Goal: Task Accomplishment & Management: Complete application form

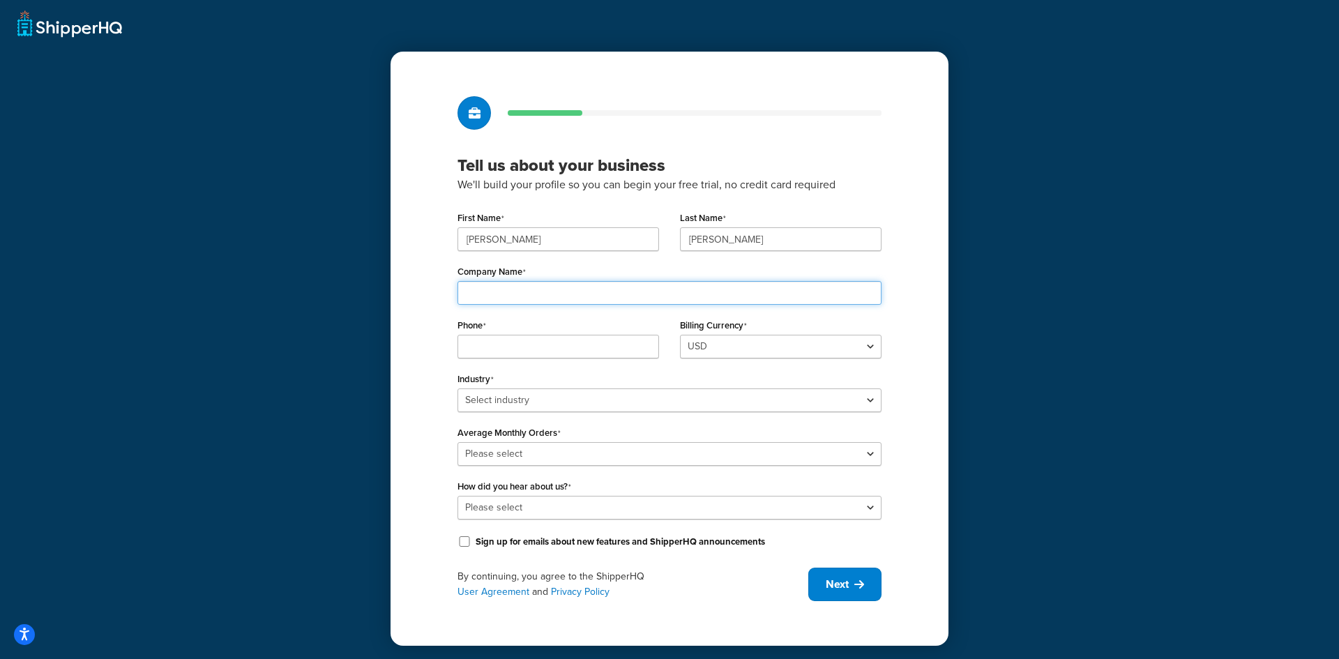
click at [534, 302] on input "Company Name" at bounding box center [670, 293] width 424 height 24
type input "Amneal Pharmaceuticals"
type input "9492740157"
click at [559, 350] on input "9492740157" at bounding box center [559, 347] width 202 height 24
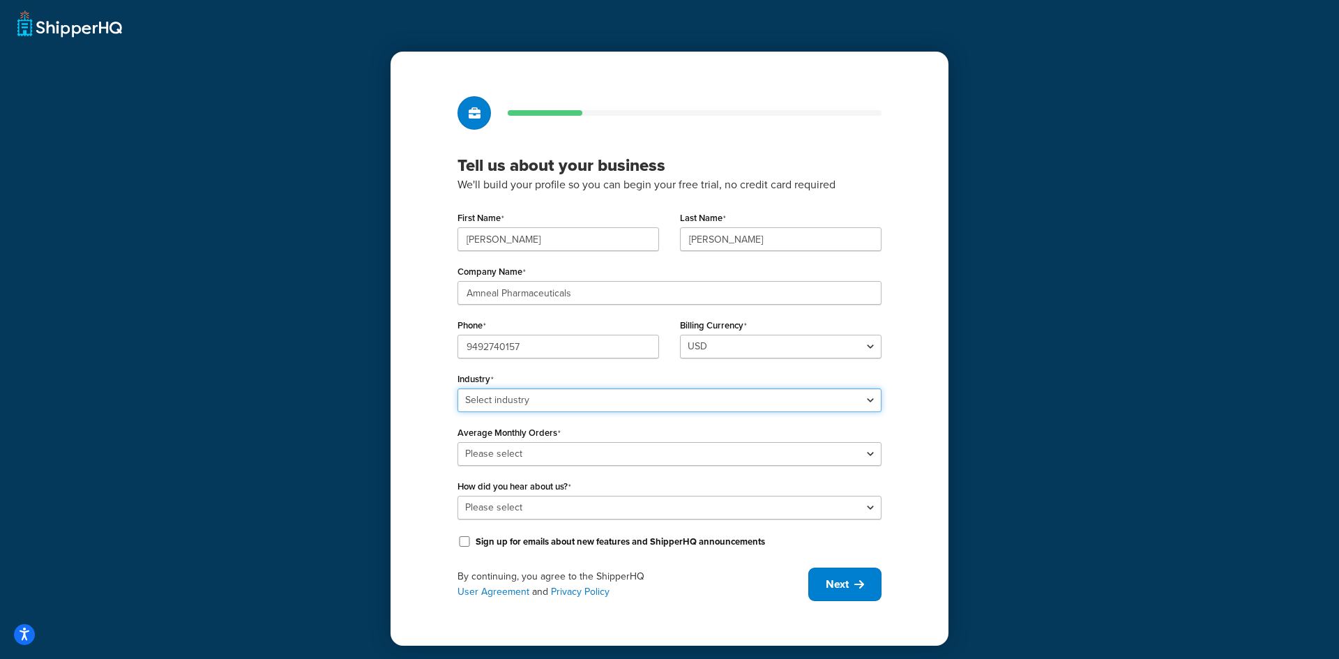
click at [522, 403] on select "Select industry Automotive Adult Agriculture Alcohol, Tobacco & CBD Arts & Craf…" at bounding box center [670, 401] width 424 height 24
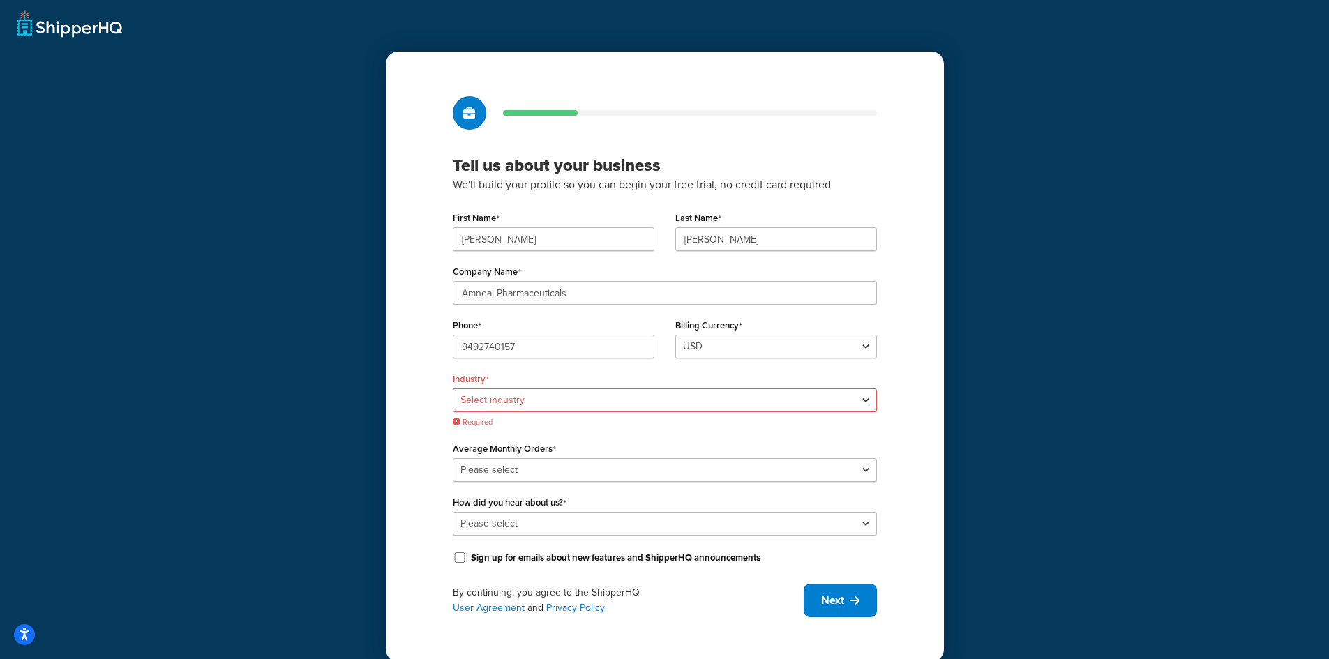
click at [436, 389] on div "Tell us about your business We'll build your profile so you can begin your free…" at bounding box center [665, 357] width 558 height 610
click at [561, 405] on select "Select industry Automotive Adult Agriculture Alcohol, Tobacco & CBD Arts & Craf…" at bounding box center [665, 401] width 424 height 24
drag, startPoint x: 507, startPoint y: 238, endPoint x: 415, endPoint y: 233, distance: 92.2
click at [415, 233] on div "Tell us about your business We'll build your profile so you can begin your free…" at bounding box center [665, 357] width 558 height 610
type input "Tonia"
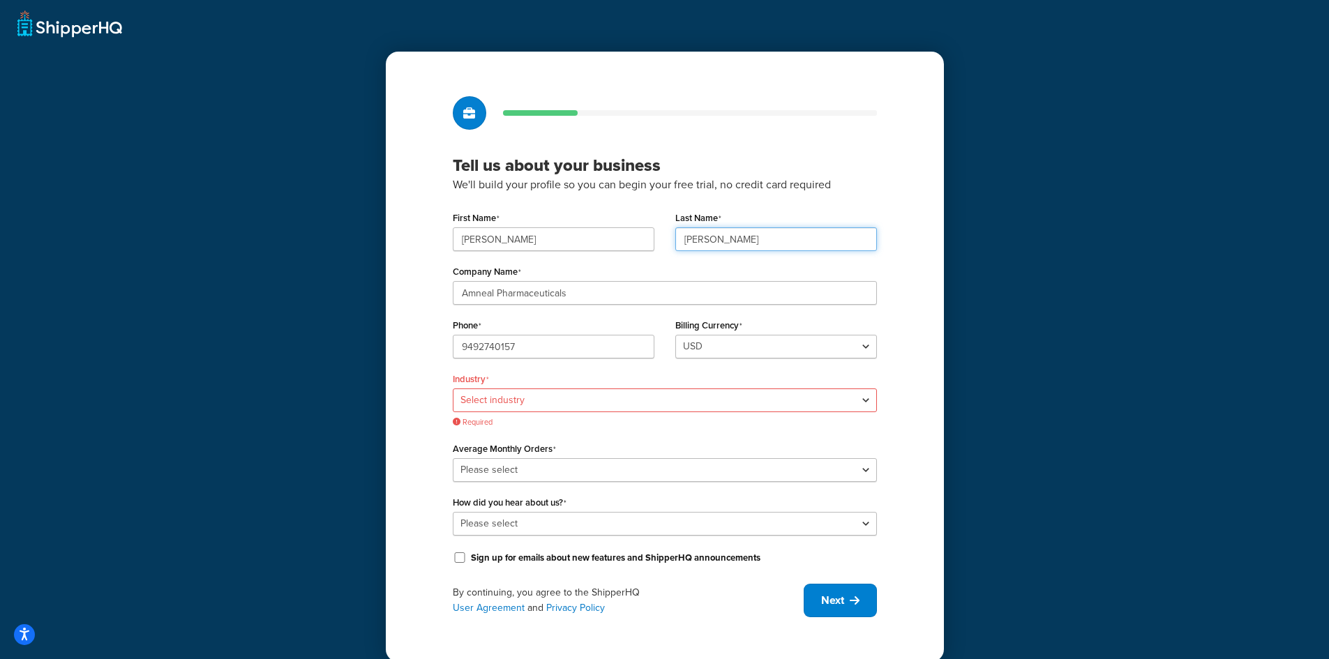
type input "Hardy"
click at [545, 350] on input "9492740157" at bounding box center [554, 347] width 202 height 24
paste input "(866) 525-7208"
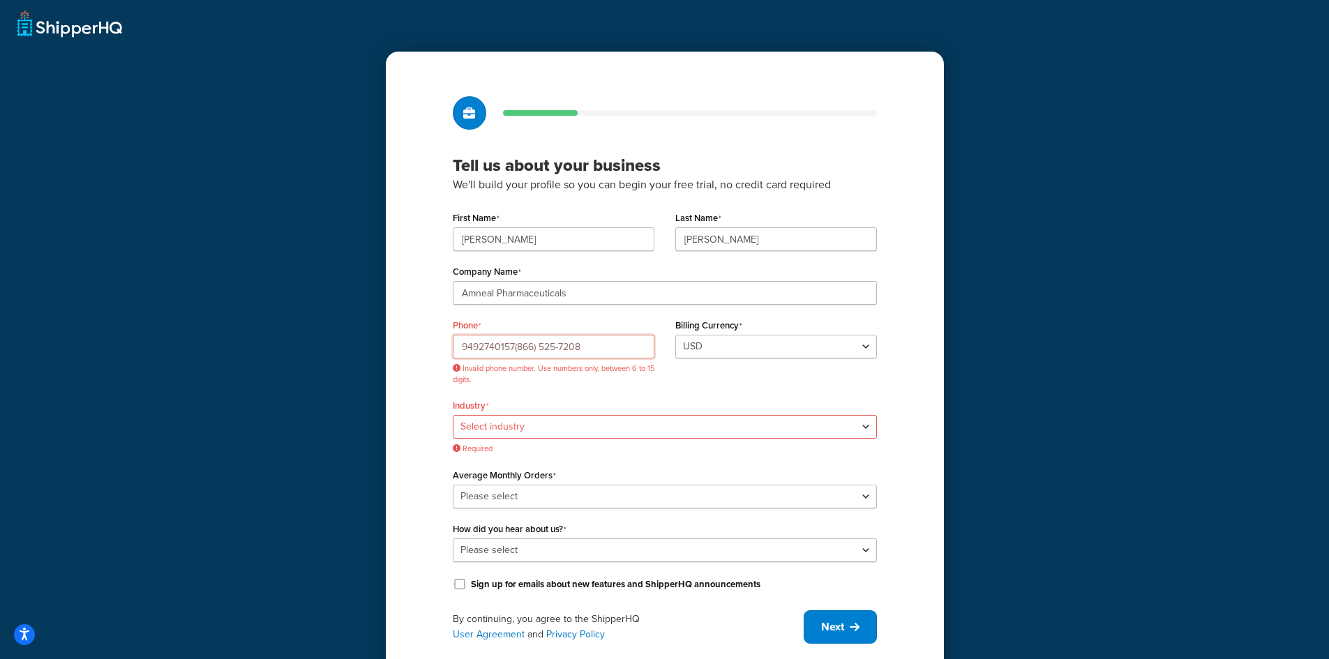
drag, startPoint x: 518, startPoint y: 343, endPoint x: 282, endPoint y: 344, distance: 235.8
click at [282, 344] on div "Tell us about your business We'll build your profile so you can begin your free…" at bounding box center [664, 344] width 1329 height 688
click at [485, 345] on input "866) 525-7208" at bounding box center [554, 347] width 202 height 24
click at [482, 350] on input "866-525-7208" at bounding box center [554, 347] width 202 height 24
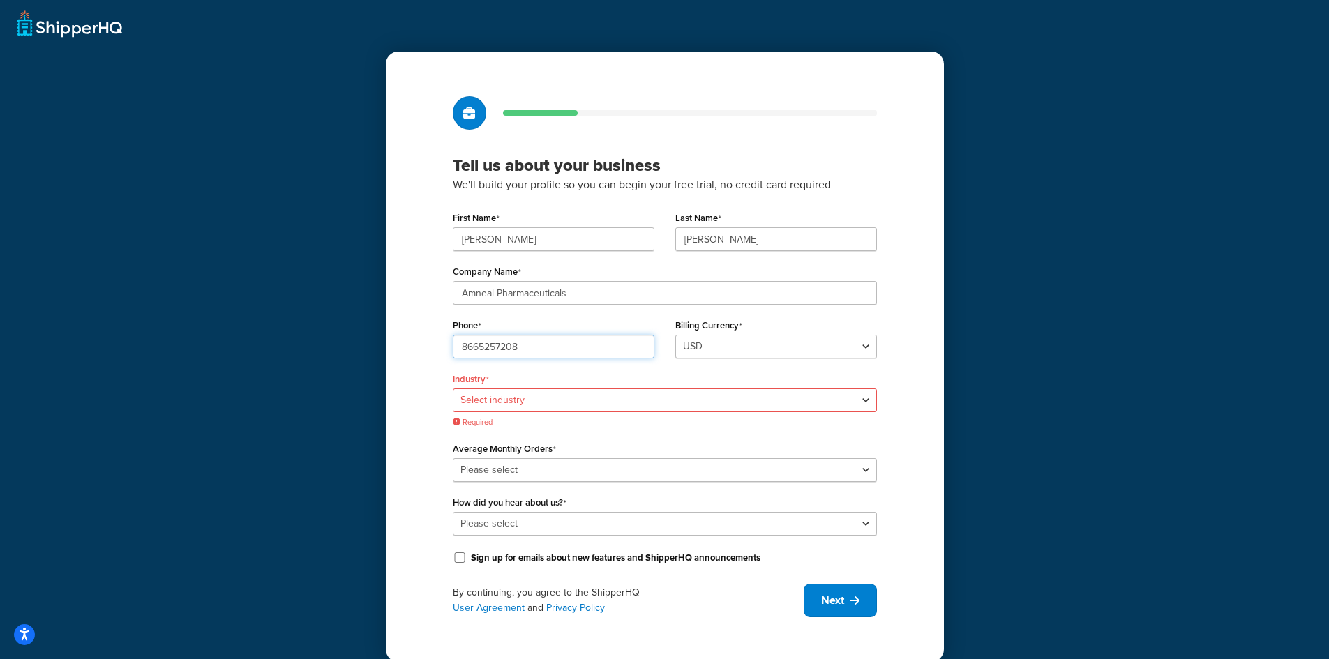
type input "8665257208"
click at [787, 354] on select "USD" at bounding box center [776, 347] width 202 height 24
click at [591, 389] on select "Select industry Automotive Adult Agriculture Alcohol, Tobacco & CBD Arts & Craf…" at bounding box center [665, 401] width 424 height 24
click at [453, 389] on select "Select industry Automotive Adult Agriculture Alcohol, Tobacco & CBD Arts & Craf…" at bounding box center [665, 401] width 424 height 24
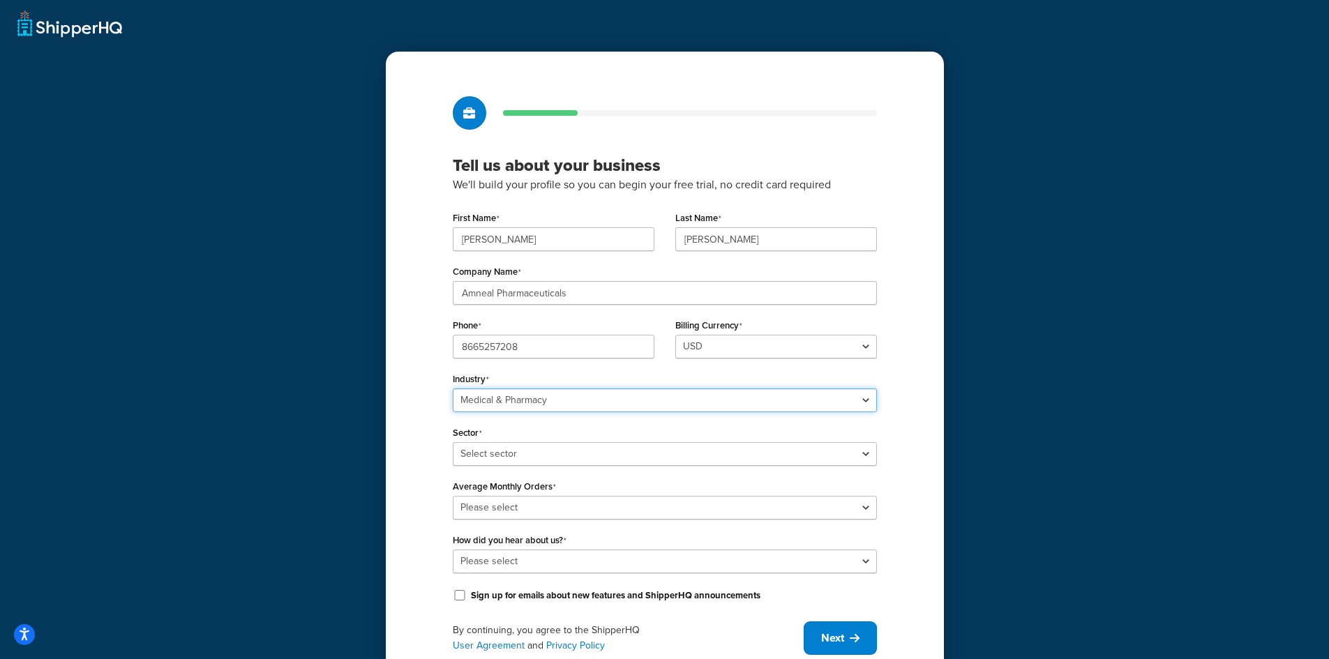
click at [597, 403] on select "Select industry Automotive Adult Agriculture Alcohol, Tobacco & CBD Arts & Craf…" at bounding box center [665, 401] width 424 height 24
click at [458, 389] on select "Select industry Automotive Adult Agriculture Alcohol, Tobacco & CBD Arts & Craf…" at bounding box center [665, 401] width 424 height 24
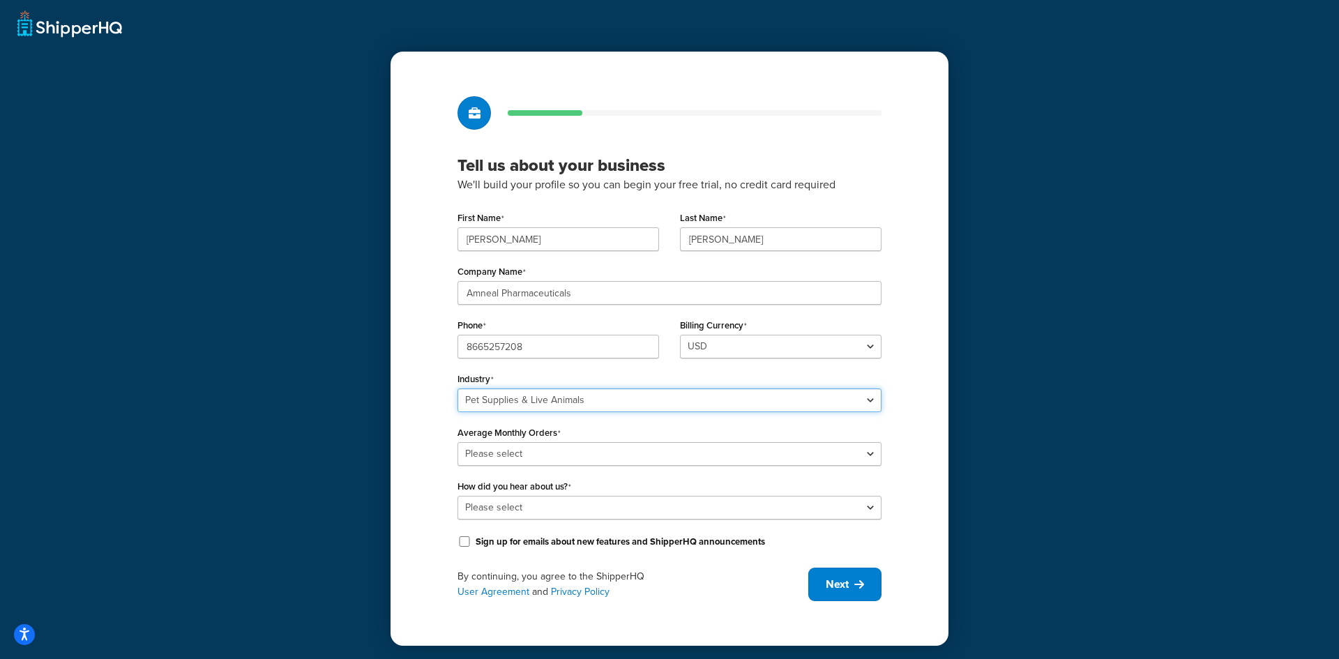
click at [518, 402] on select "Select industry Automotive Adult Agriculture Alcohol, Tobacco & CBD Arts & Craf…" at bounding box center [670, 401] width 424 height 24
select select "19"
click at [458, 389] on select "Select industry Automotive Adult Agriculture Alcohol, Tobacco & CBD Arts & Craf…" at bounding box center [670, 401] width 424 height 24
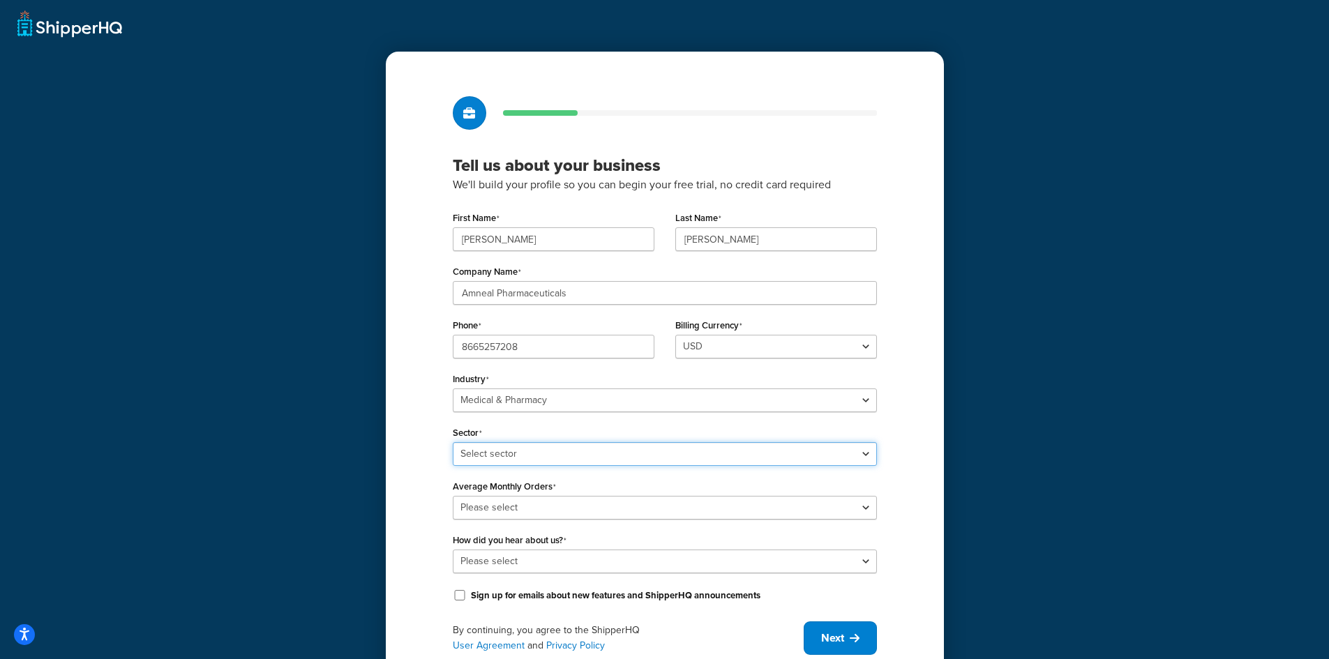
click at [548, 450] on select "Select sector Alternative Therapy COVID Personal Care Pharmacy PPE Specialist E…" at bounding box center [665, 454] width 424 height 24
select select "49"
click at [453, 442] on select "Select sector Alternative Therapy COVID Personal Care Pharmacy PPE Specialist E…" at bounding box center [665, 454] width 424 height 24
click at [547, 501] on select "Please select 0-500 501-1,000 1,001-10,000 10,001-20,000 Over 20,000" at bounding box center [665, 508] width 424 height 24
select select "1"
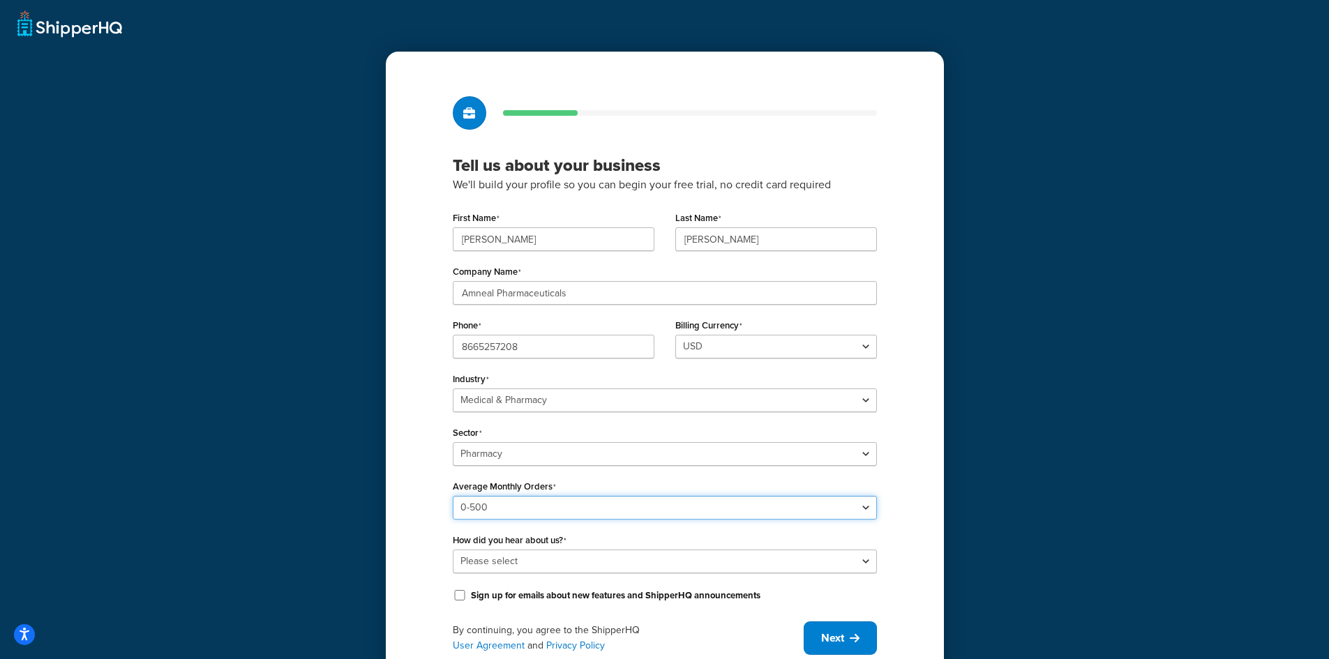
click at [453, 496] on select "Please select 0-500 501-1,000 1,001-10,000 10,001-20,000 Over 20,000" at bounding box center [665, 508] width 424 height 24
click at [560, 558] on select "Please select Online Search App Store or Marketplace Listing Referred by Agency…" at bounding box center [665, 562] width 424 height 24
select select "3"
click at [453, 550] on select "Please select Online Search App Store or Marketplace Listing Referred by Agency…" at bounding box center [665, 562] width 424 height 24
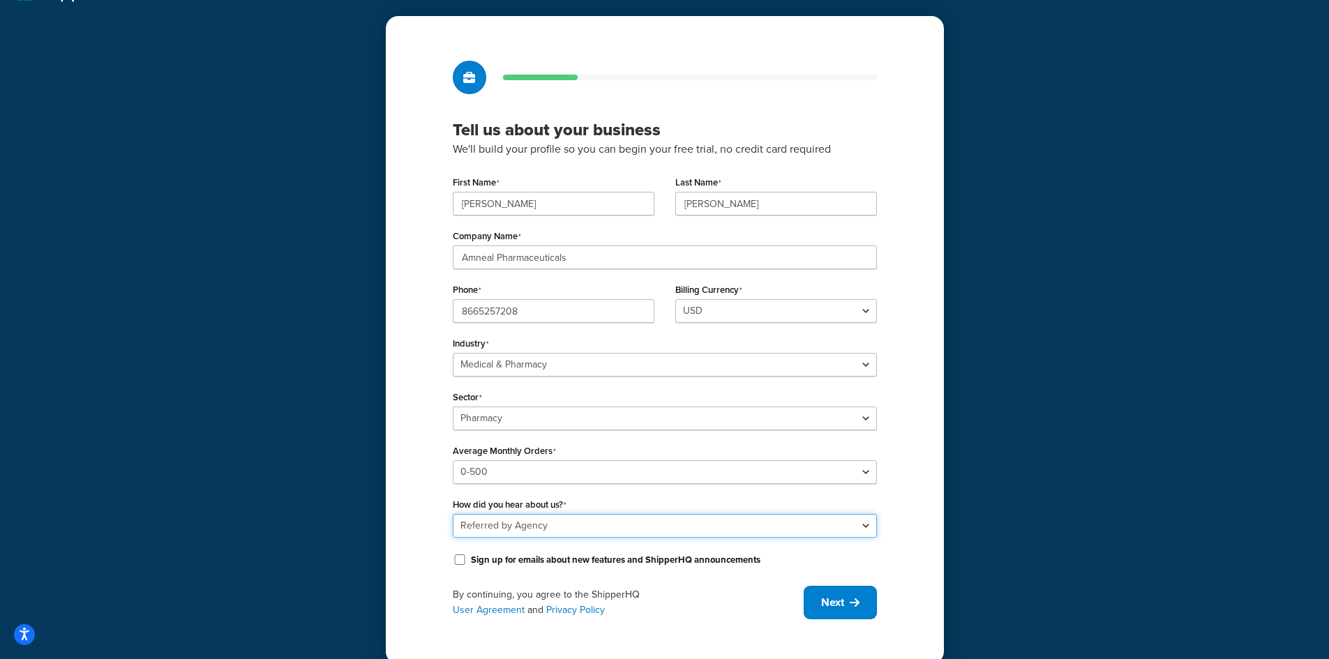
scroll to position [54, 0]
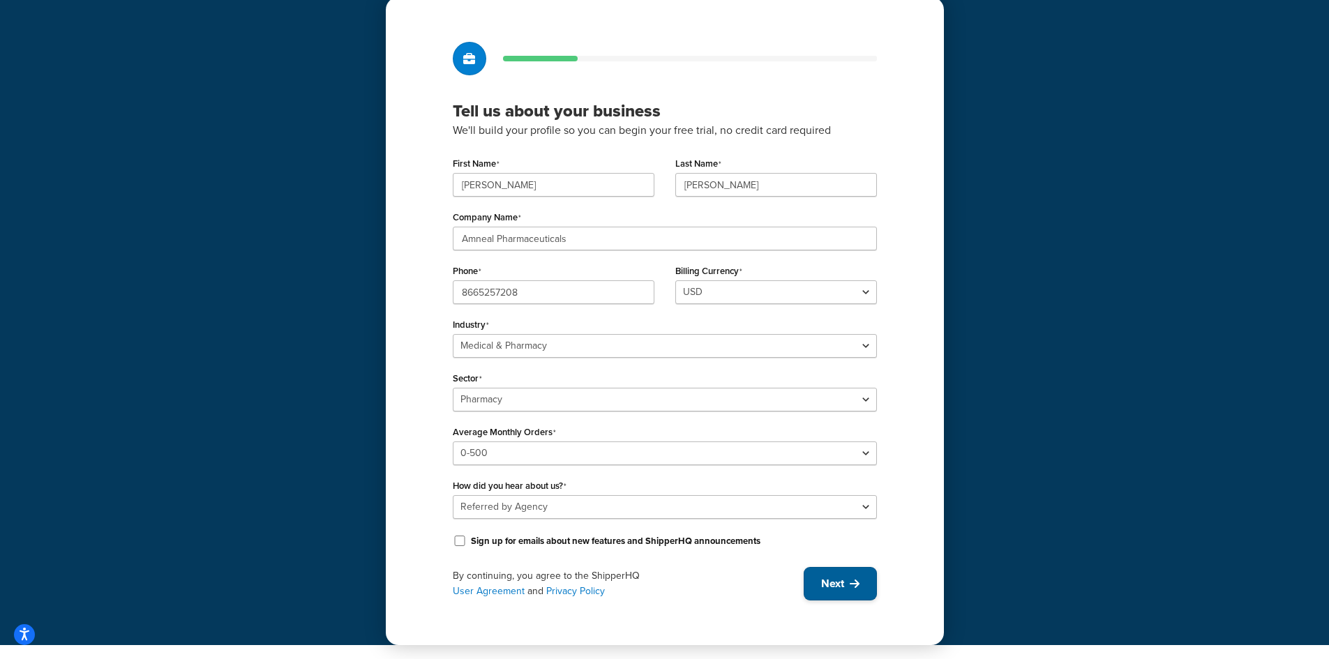
click at [839, 581] on span "Next" at bounding box center [832, 583] width 23 height 15
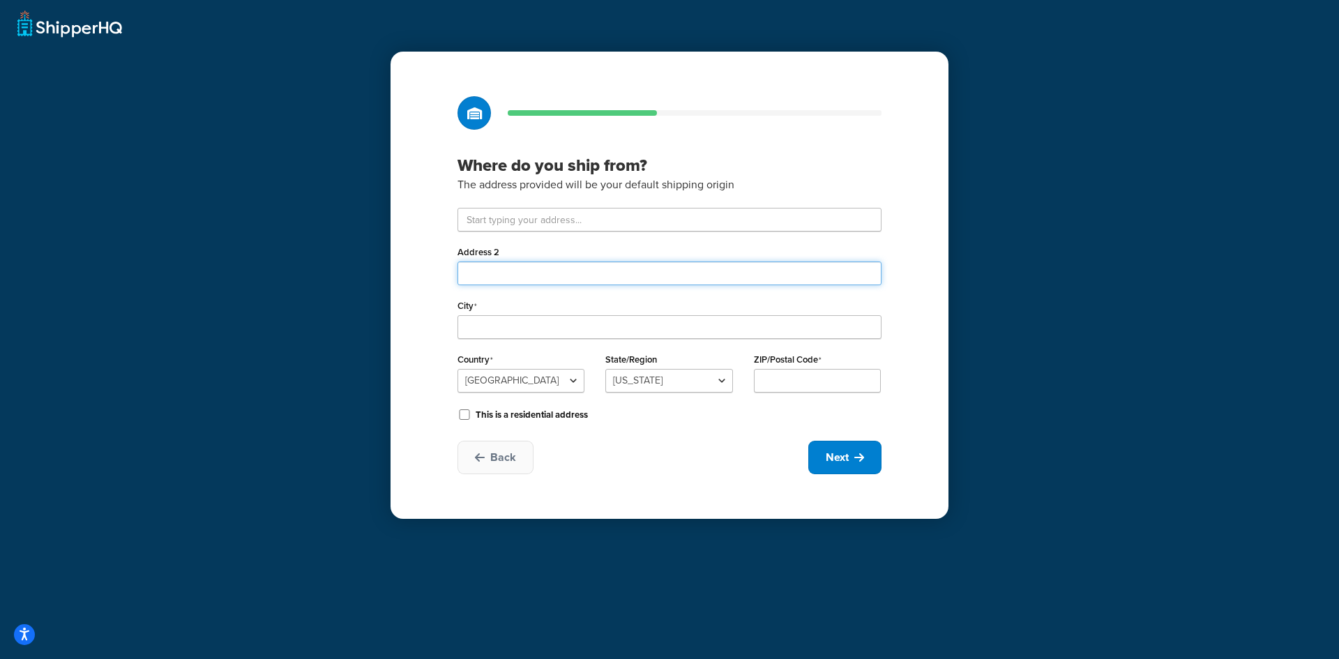
click at [493, 276] on input "Address 2" at bounding box center [670, 274] width 424 height 24
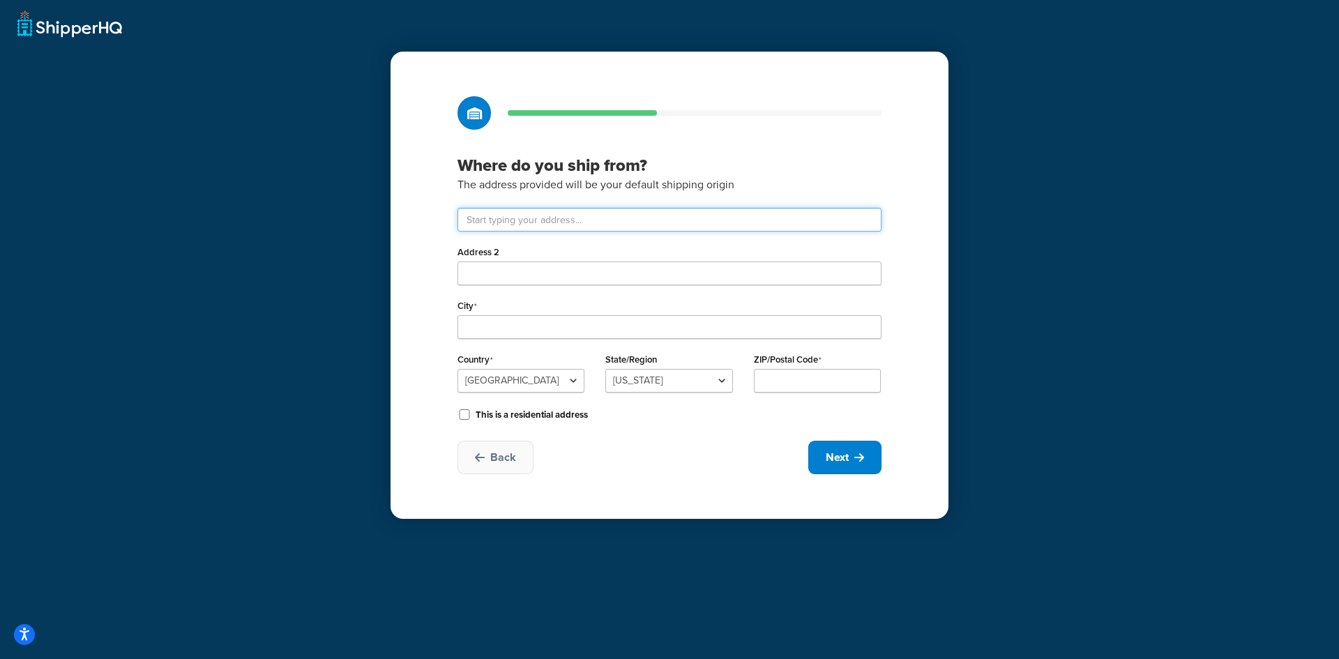
click at [490, 214] on input "text" at bounding box center [670, 220] width 424 height 24
paste input "40 Aberdeen Drive Glasgow, KY 42141"
click at [626, 222] on input "40 Aberdeen Drive Glasgow, KY 42141" at bounding box center [670, 220] width 424 height 24
type input "40 Aberdeen Dr"
type input "Glasgow"
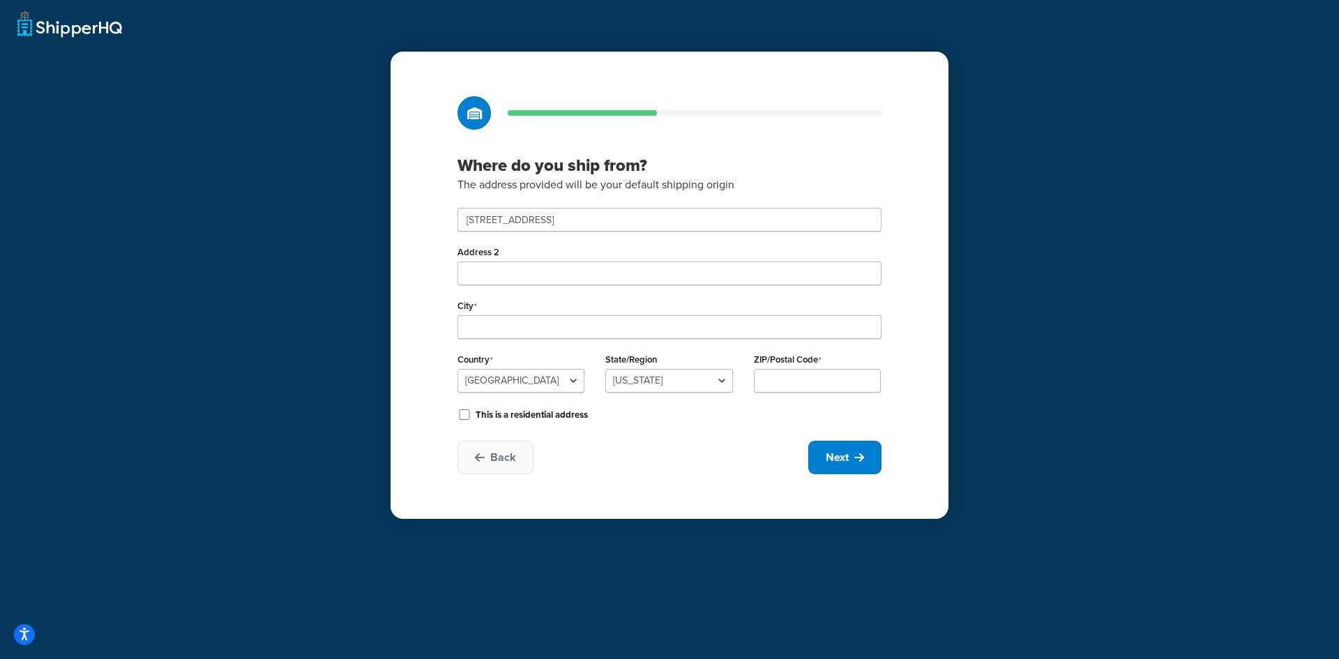
select select "17"
type input "42141"
click at [855, 467] on button "Next" at bounding box center [844, 457] width 73 height 33
select select "1"
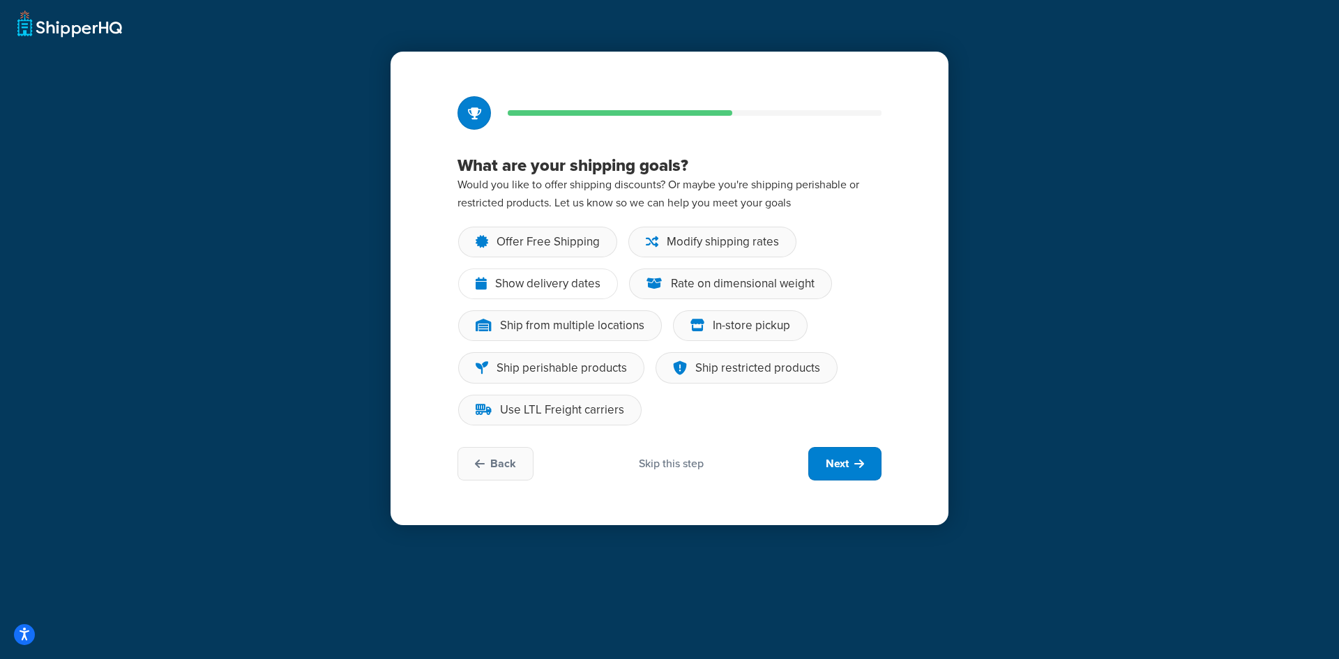
click at [540, 286] on div "Show delivery dates" at bounding box center [547, 284] width 105 height 14
click at [0, 0] on input "Show delivery dates" at bounding box center [0, 0] width 0 height 0
click at [595, 416] on div "Use LTL Freight carriers" at bounding box center [562, 410] width 124 height 14
click at [0, 0] on input "Use LTL Freight carriers" at bounding box center [0, 0] width 0 height 0
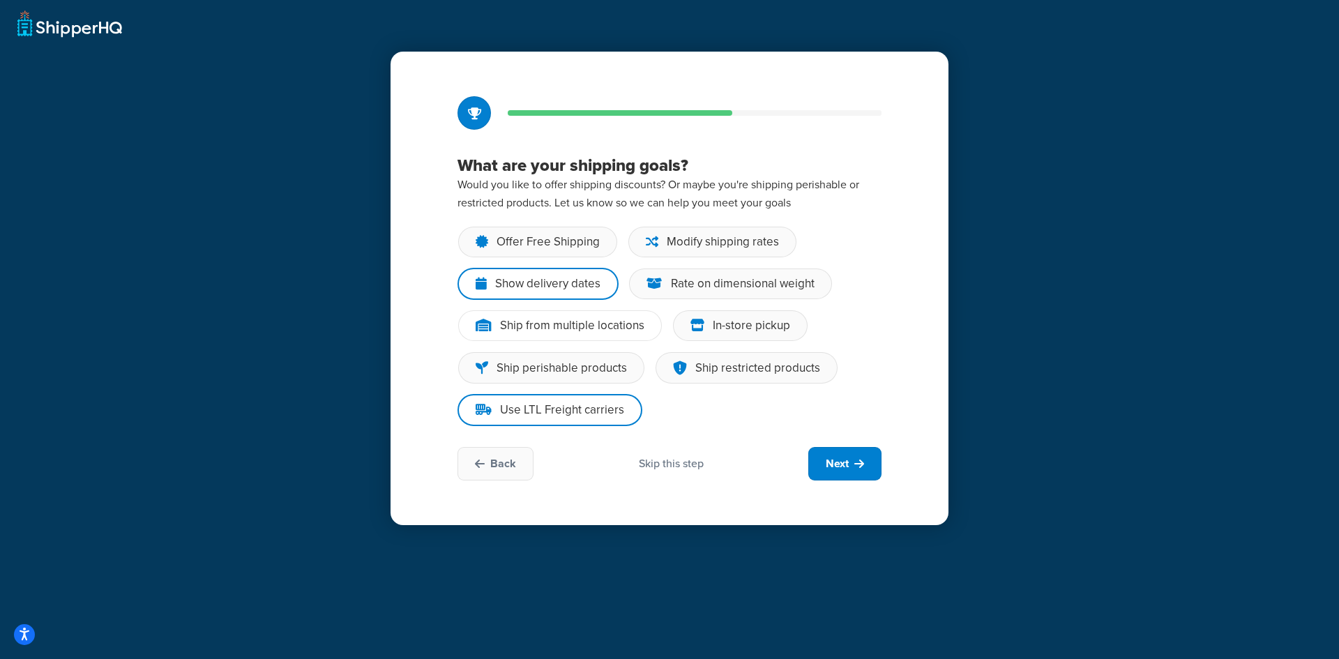
click at [586, 330] on div "Ship from multiple locations" at bounding box center [572, 326] width 144 height 14
click at [0, 0] on input "Ship from multiple locations" at bounding box center [0, 0] width 0 height 0
click at [691, 243] on div "Modify shipping rates" at bounding box center [723, 242] width 112 height 14
click at [0, 0] on input "Modify shipping rates" at bounding box center [0, 0] width 0 height 0
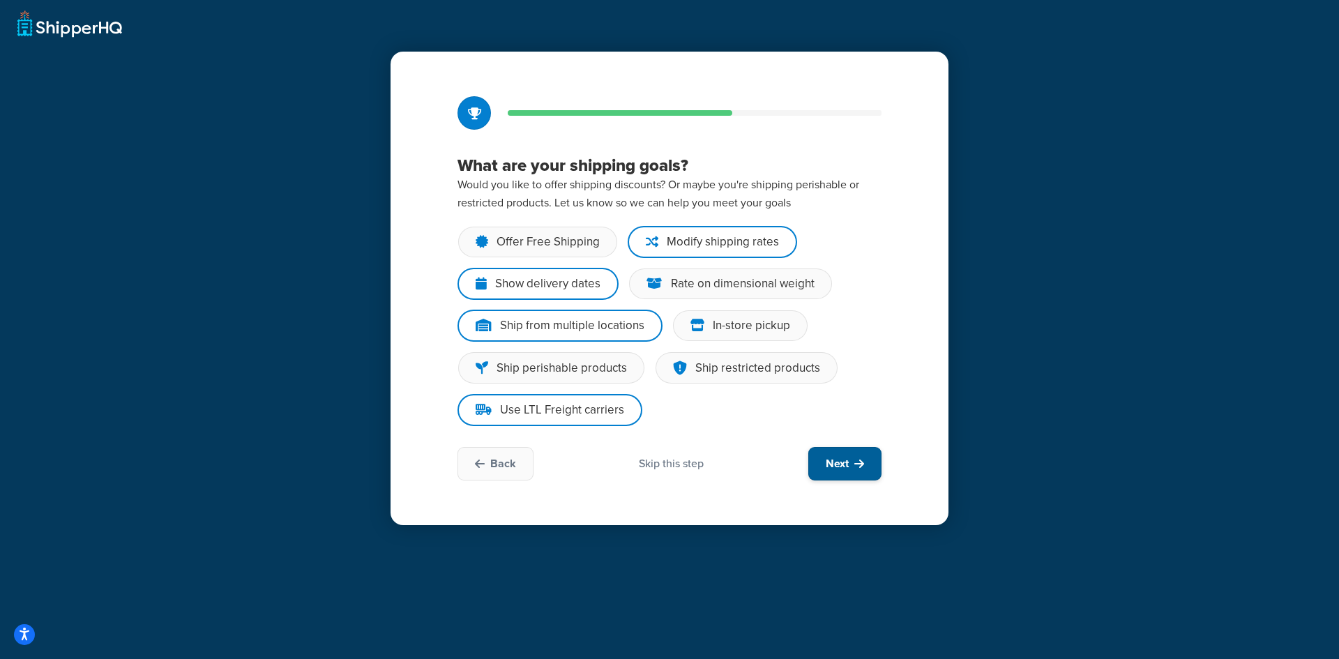
click at [834, 457] on span "Next" at bounding box center [837, 463] width 23 height 15
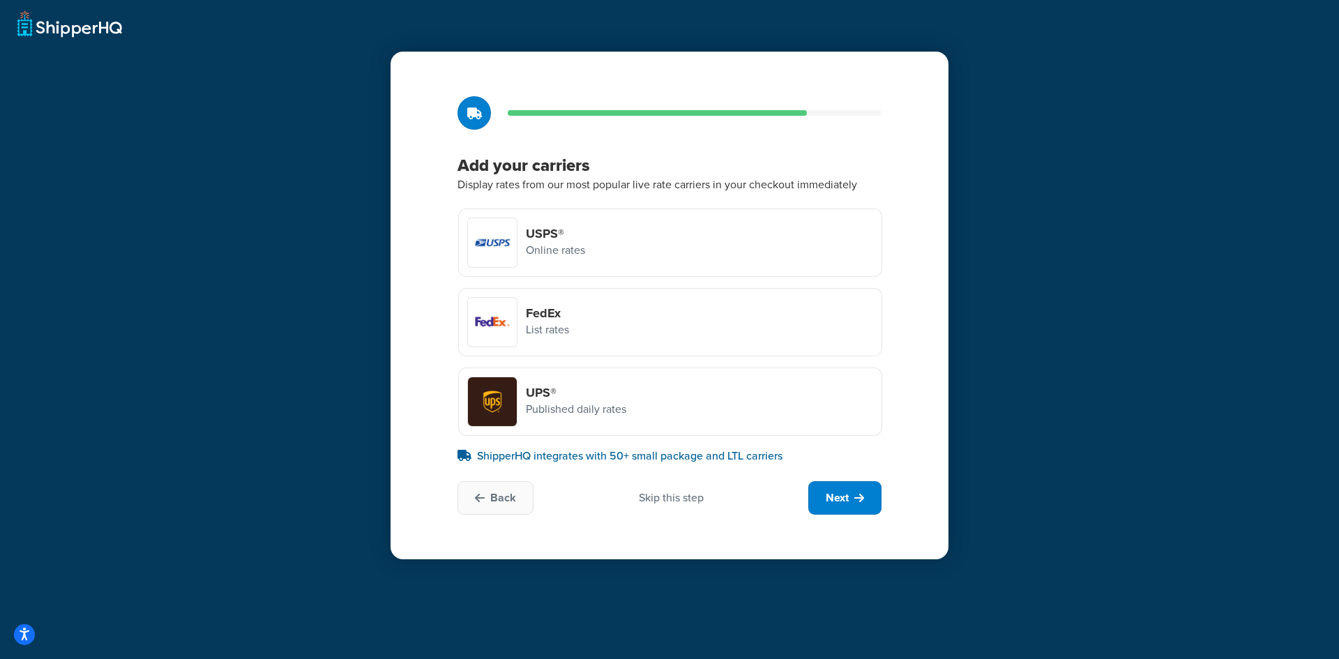
click at [601, 373] on div "UPS® Published daily rates" at bounding box center [670, 402] width 424 height 68
click at [0, 0] on input "UPS® Published daily rates" at bounding box center [0, 0] width 0 height 0
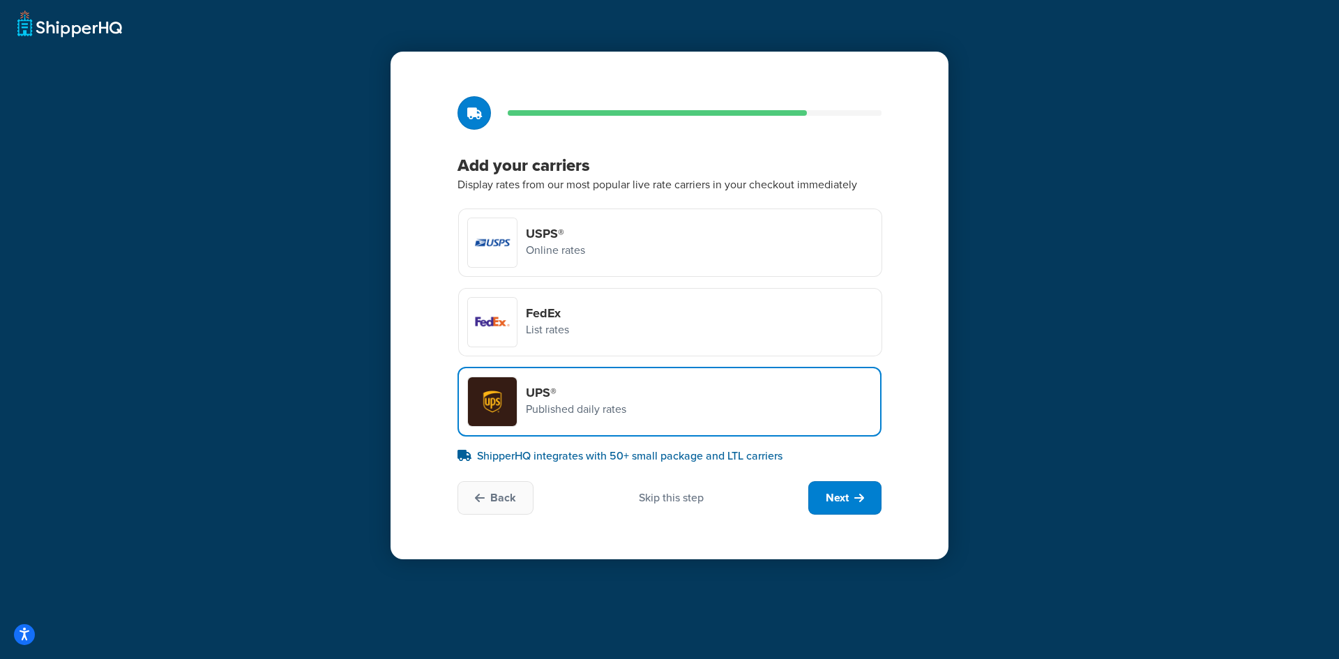
click at [620, 199] on div "Add your carriers Display rates from our most popular live rate carriers in you…" at bounding box center [670, 306] width 558 height 508
click at [616, 234] on div "USPS® Online rates" at bounding box center [670, 243] width 424 height 68
click at [0, 0] on input "USPS® Online rates" at bounding box center [0, 0] width 0 height 0
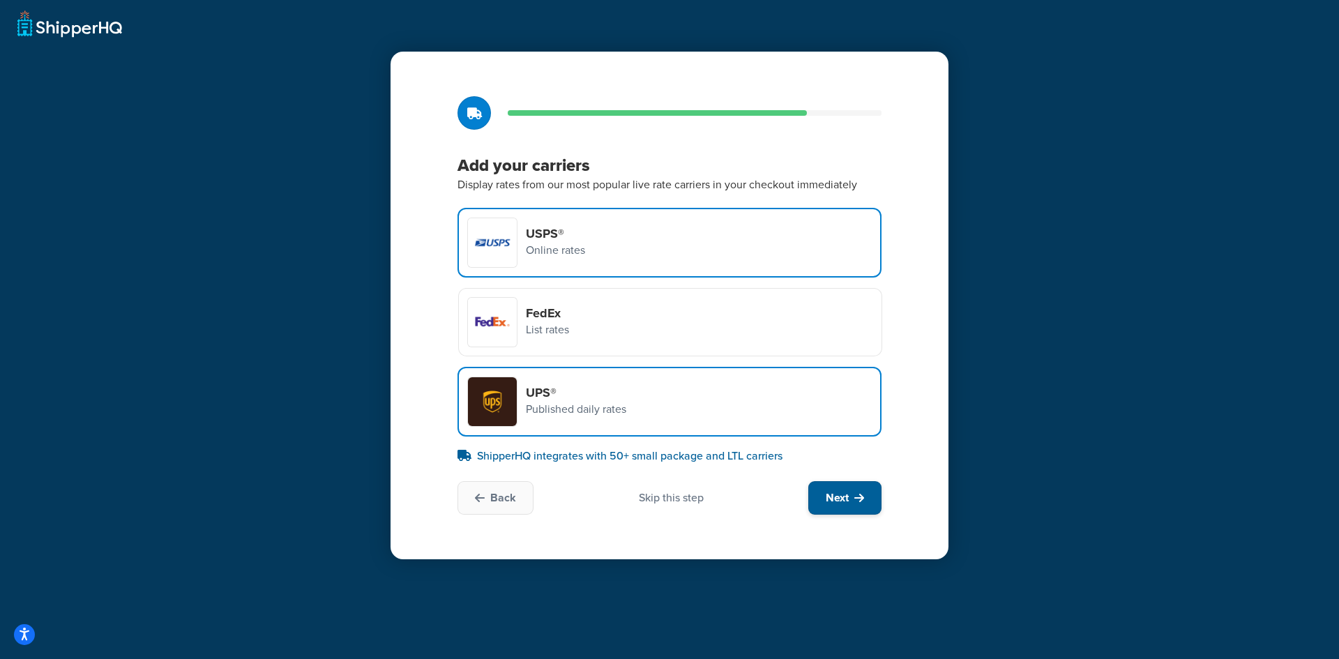
click at [826, 499] on span "Next" at bounding box center [837, 497] width 23 height 15
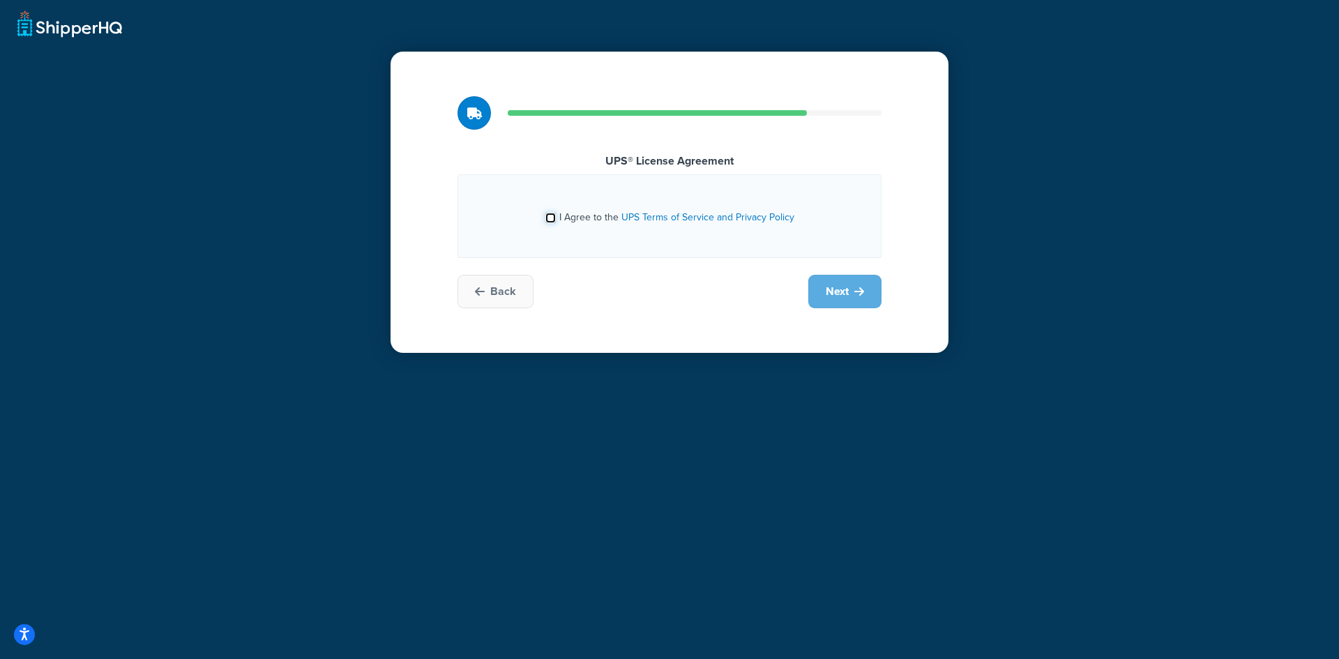
click at [550, 221] on input "I Agree to the UPS Terms of Service and Privacy Policy" at bounding box center [550, 218] width 10 height 10
checkbox input "true"
click at [836, 292] on span "Next" at bounding box center [837, 291] width 23 height 15
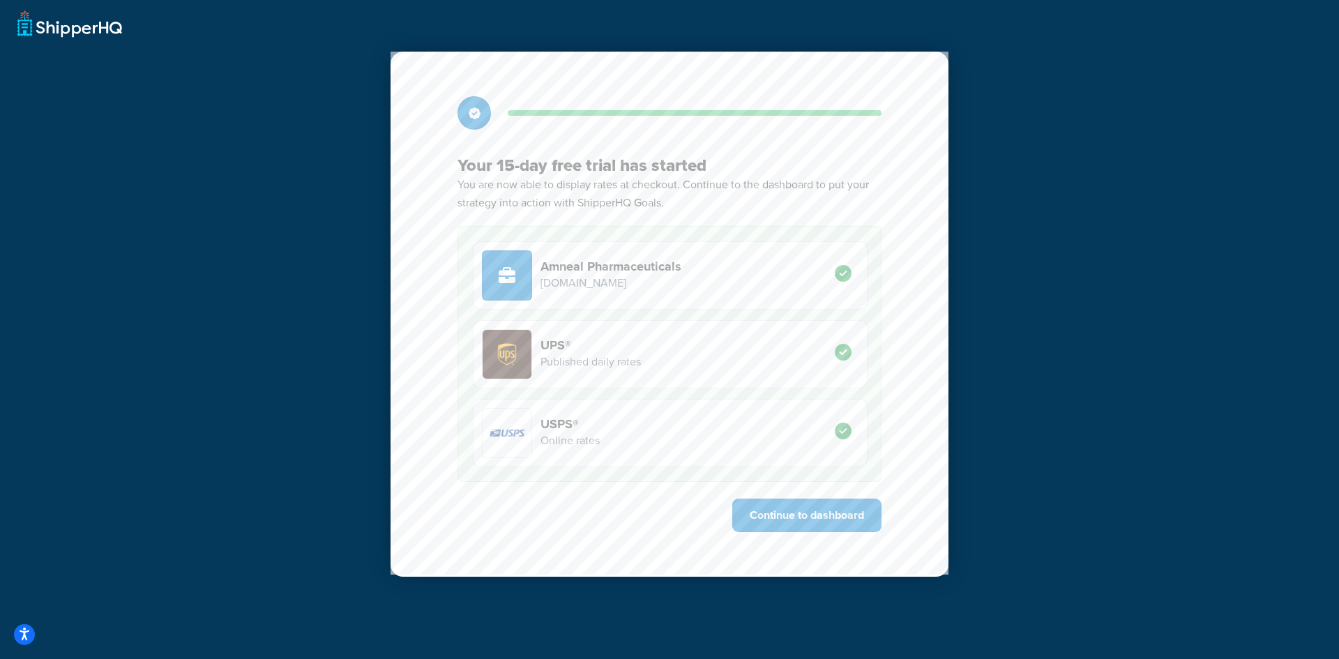
click at [840, 432] on icon at bounding box center [843, 431] width 17 height 17
click at [797, 511] on button "Continue to dashboard" at bounding box center [806, 515] width 149 height 33
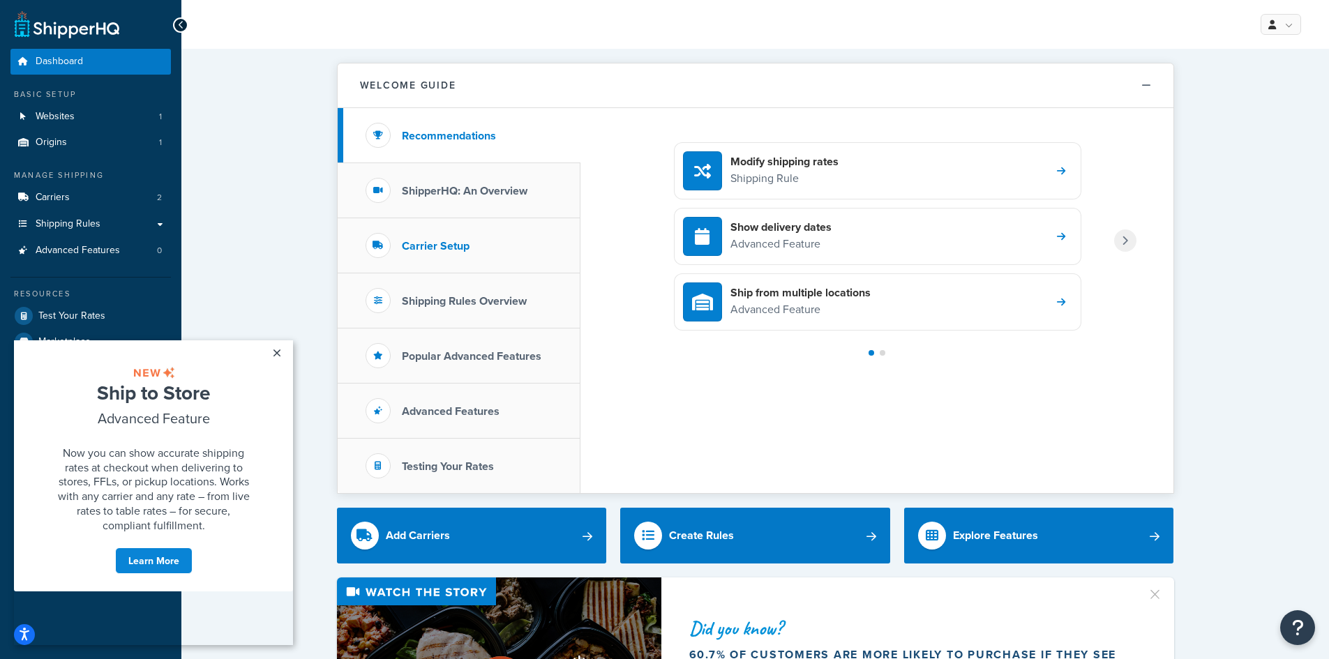
click at [472, 248] on li "Carrier Setup" at bounding box center [459, 245] width 243 height 55
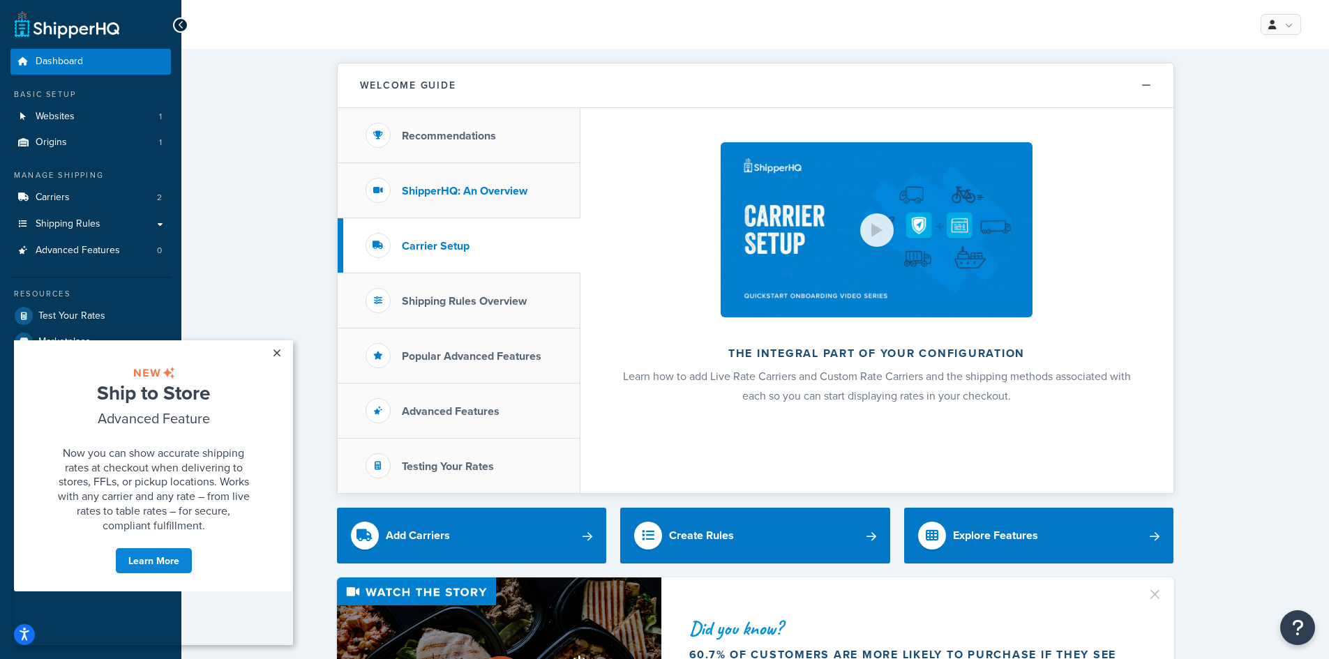
click at [428, 194] on h3 "ShipperHQ: An Overview" at bounding box center [465, 191] width 126 height 13
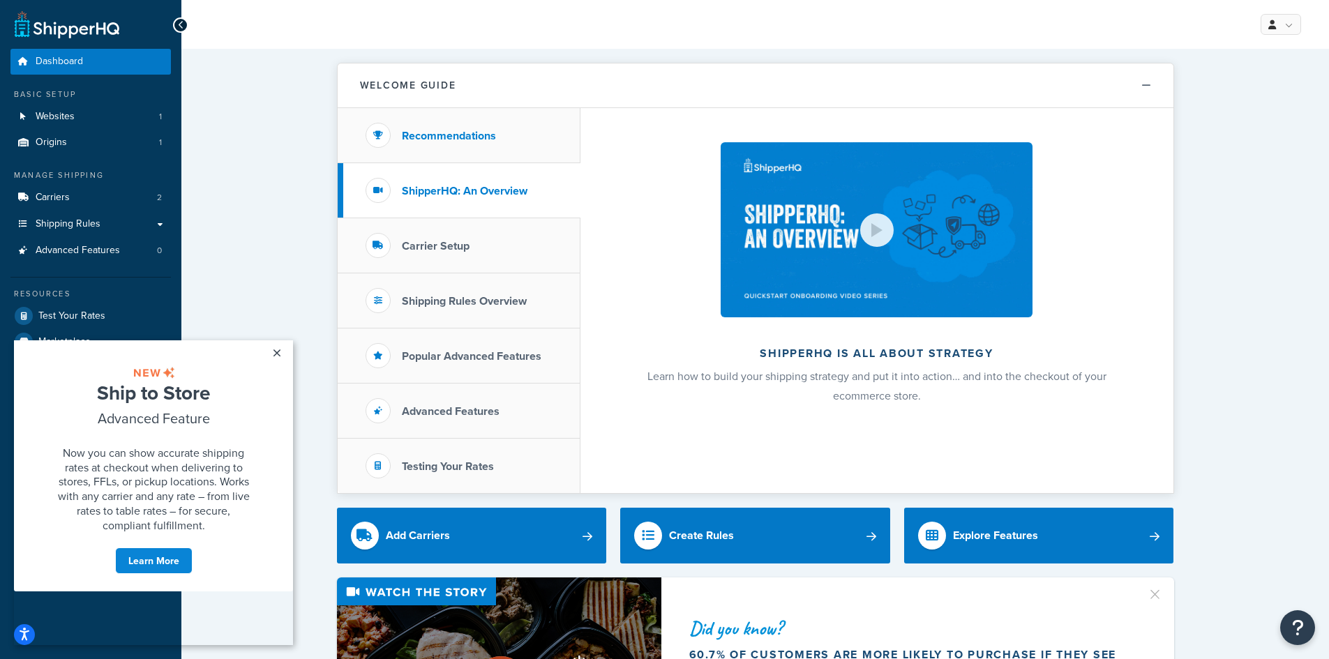
click at [469, 144] on li "Recommendations" at bounding box center [459, 135] width 243 height 55
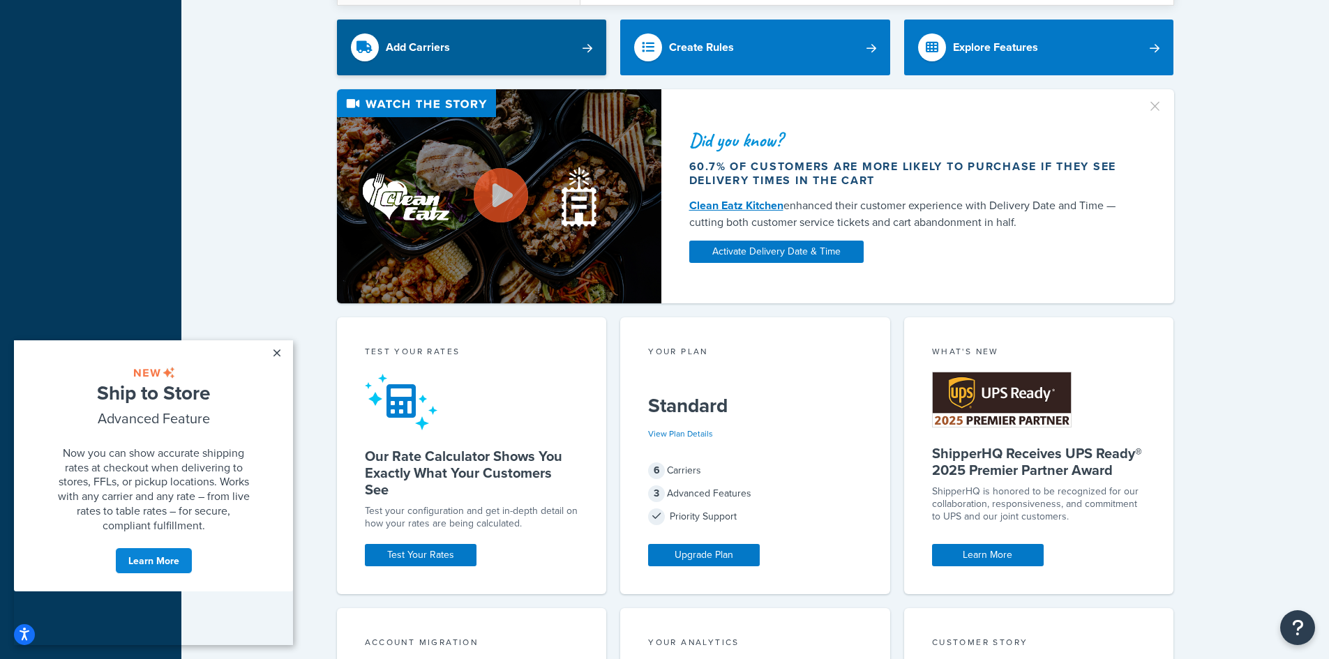
scroll to position [418, 0]
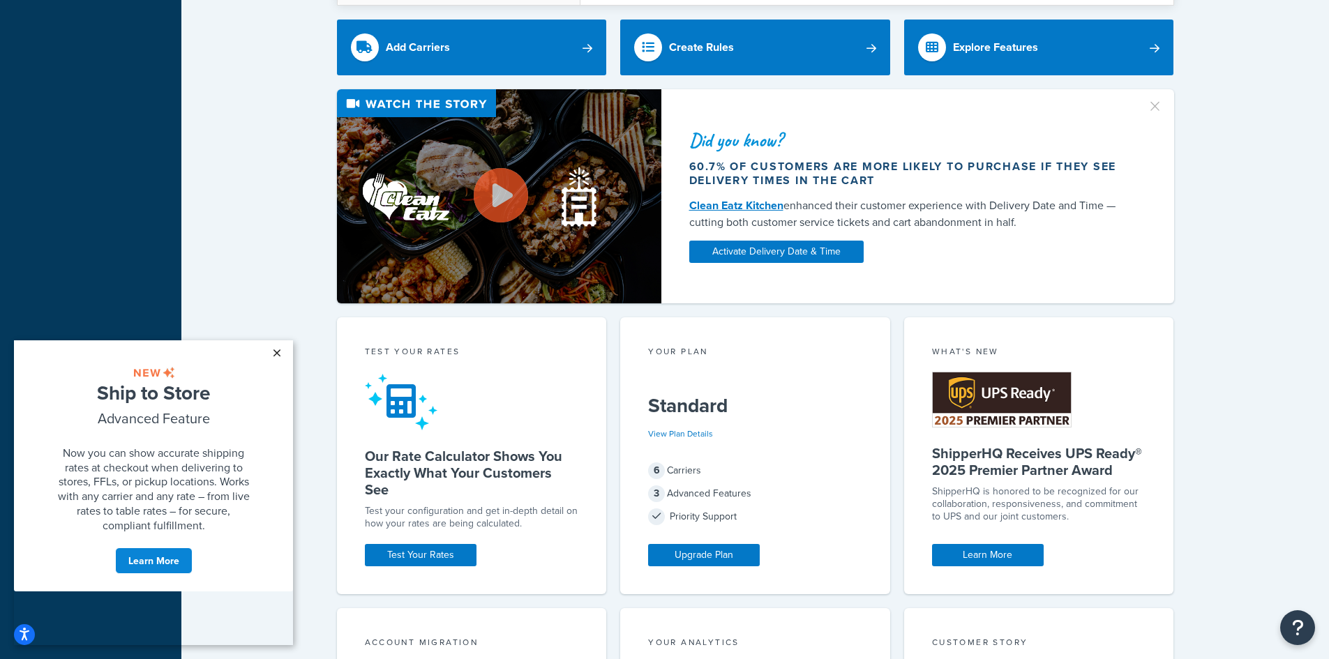
click at [278, 349] on link "×" at bounding box center [276, 352] width 24 height 25
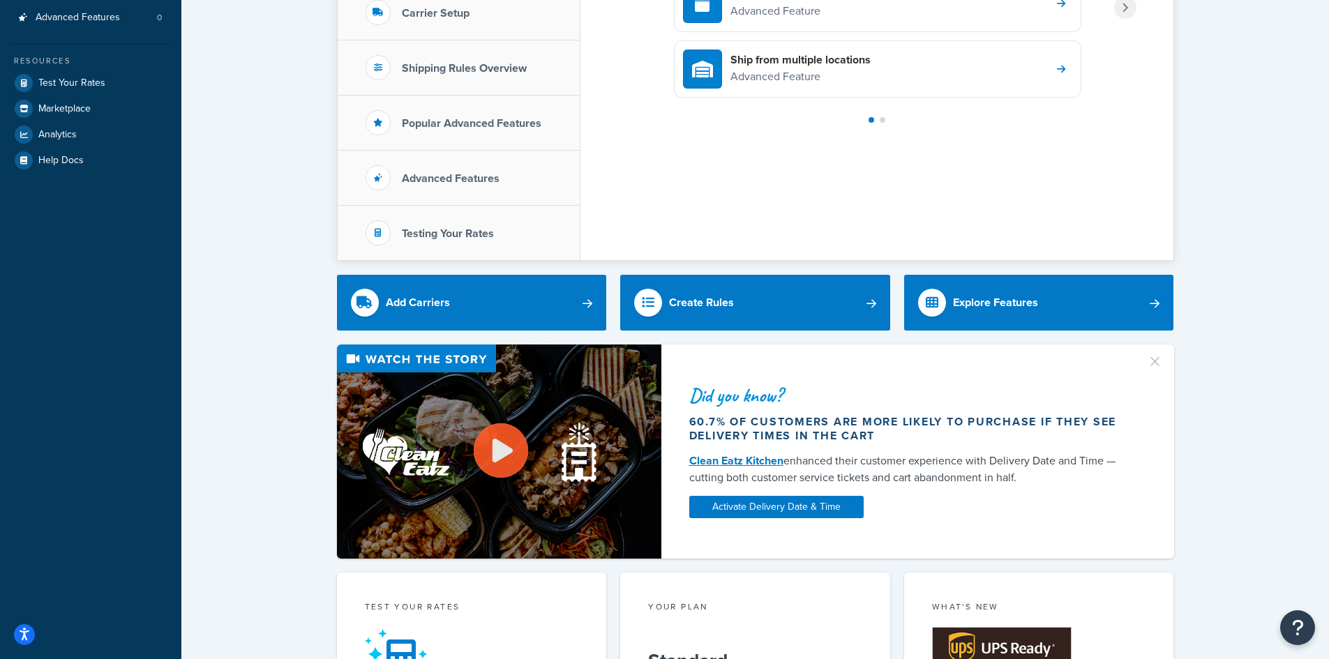
scroll to position [221, 0]
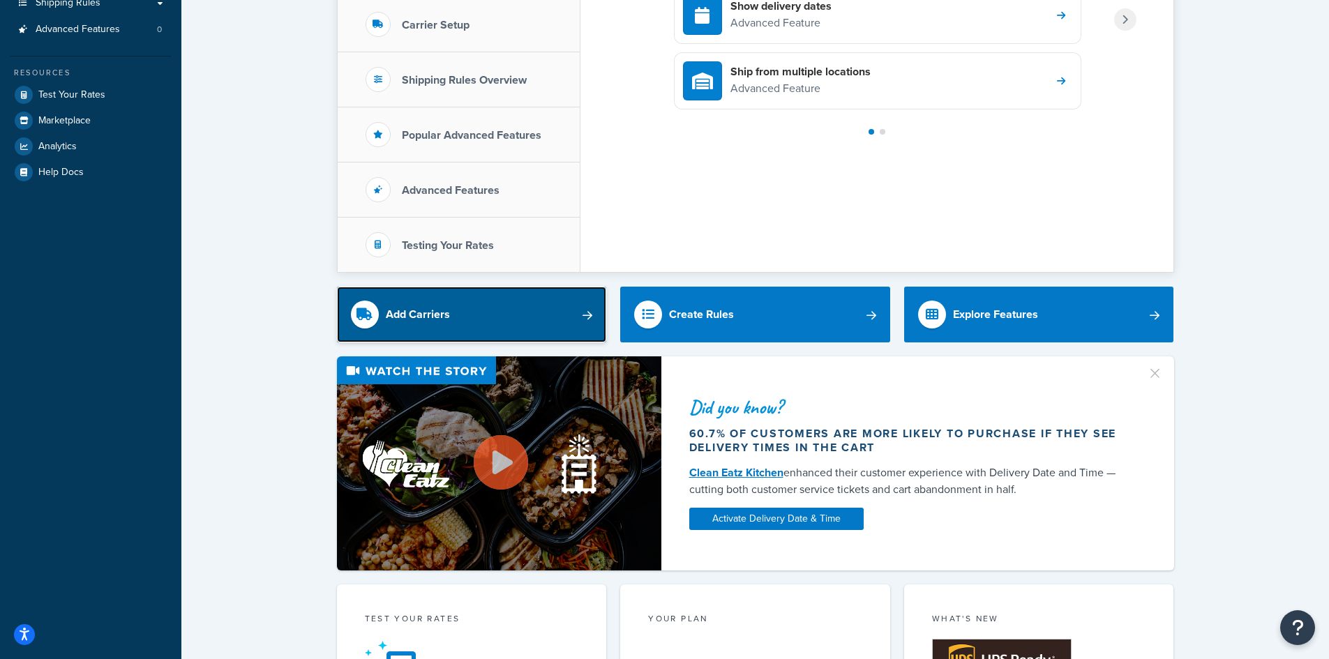
click at [562, 314] on link "Add Carriers" at bounding box center [472, 315] width 270 height 56
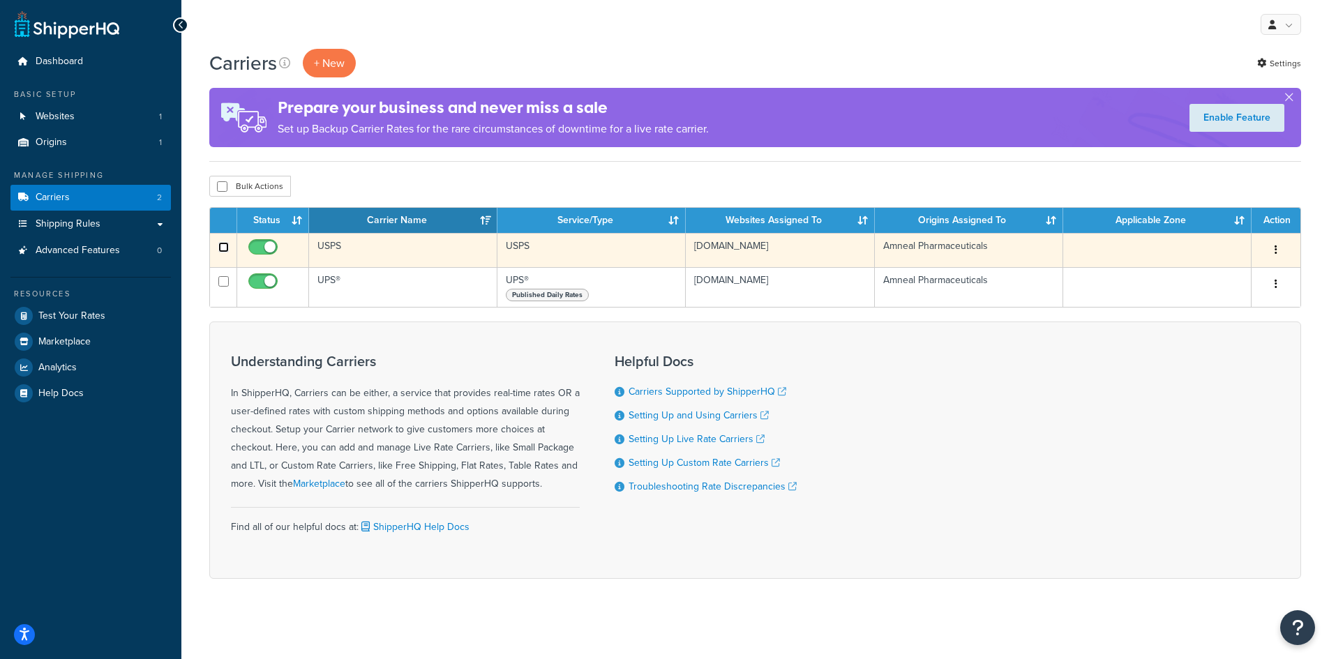
click at [222, 248] on input "checkbox" at bounding box center [223, 247] width 10 height 10
checkbox input "true"
click at [1281, 250] on button "button" at bounding box center [1276, 250] width 20 height 22
click at [1222, 337] on link "Delete" at bounding box center [1219, 335] width 110 height 29
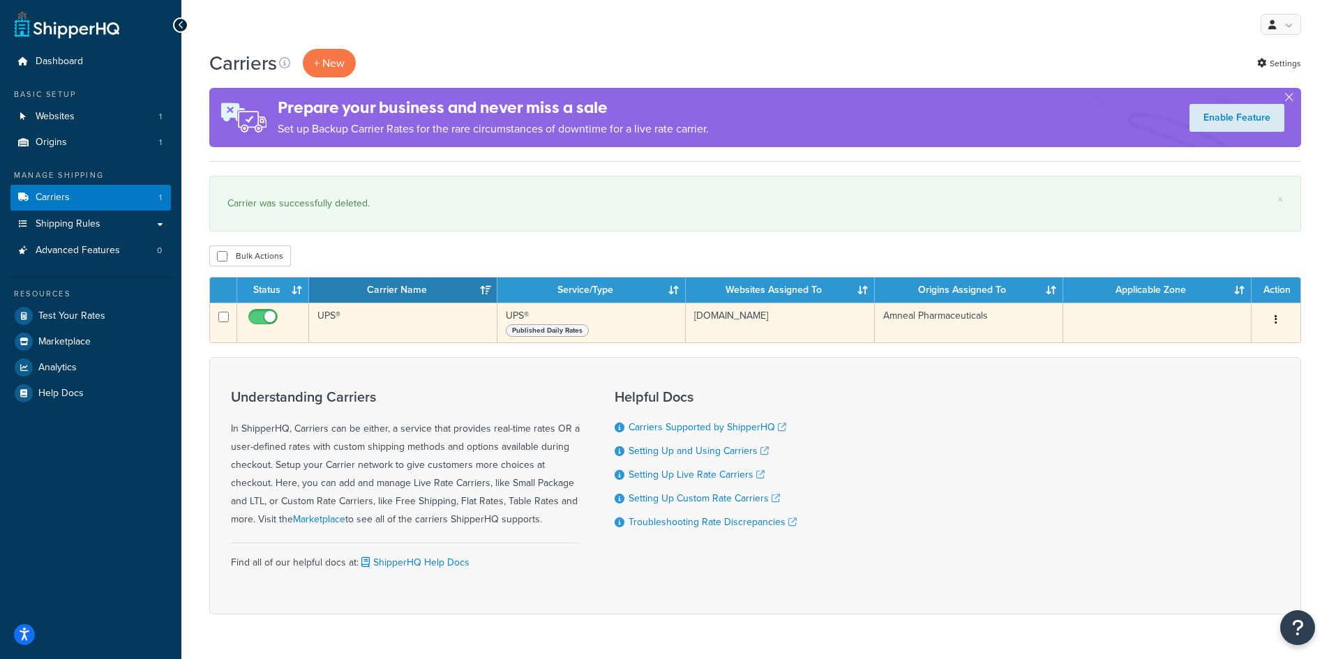
click at [1280, 314] on button "button" at bounding box center [1276, 320] width 20 height 22
click at [1218, 338] on link "Edit" at bounding box center [1219, 347] width 110 height 29
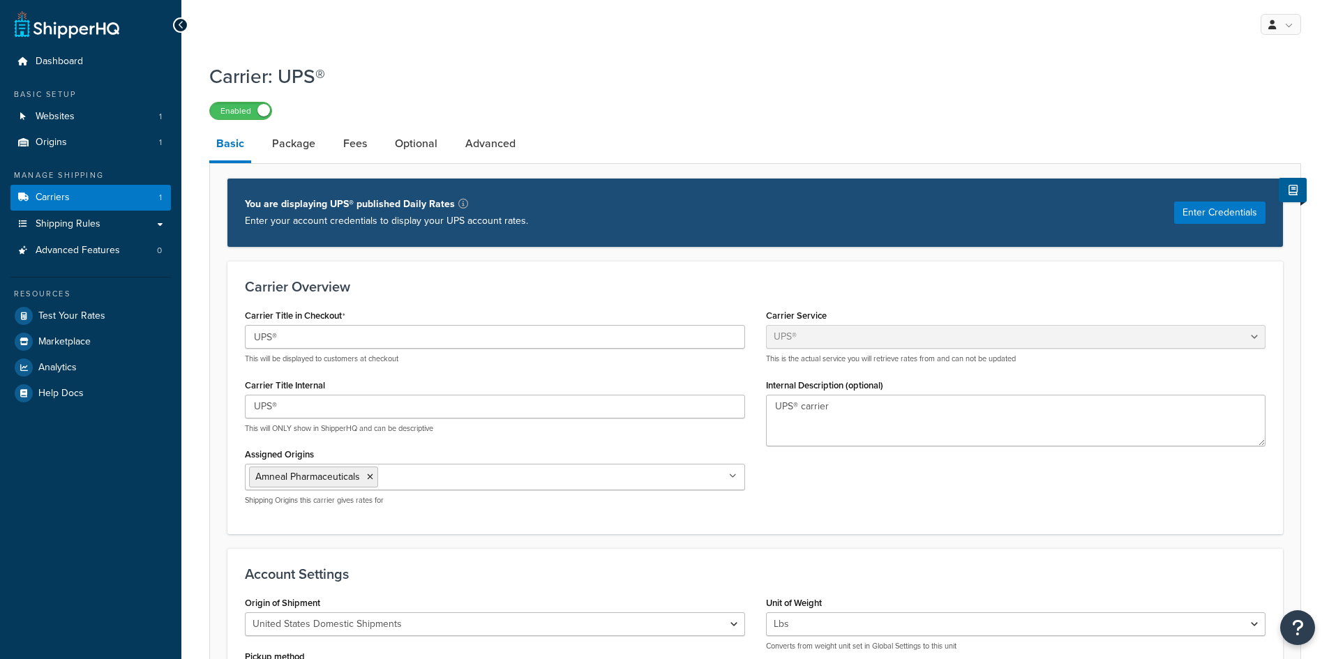
select select "ups"
click at [187, 20] on div "My Profile Billing Global Settings Contact Us Logout" at bounding box center [754, 24] width 1147 height 49
click at [184, 25] on div at bounding box center [180, 24] width 15 height 15
click at [1304, 23] on div "My Profile Billing Global Settings Contact Us Logout" at bounding box center [754, 24] width 1147 height 49
click at [1282, 29] on link at bounding box center [1280, 24] width 40 height 21
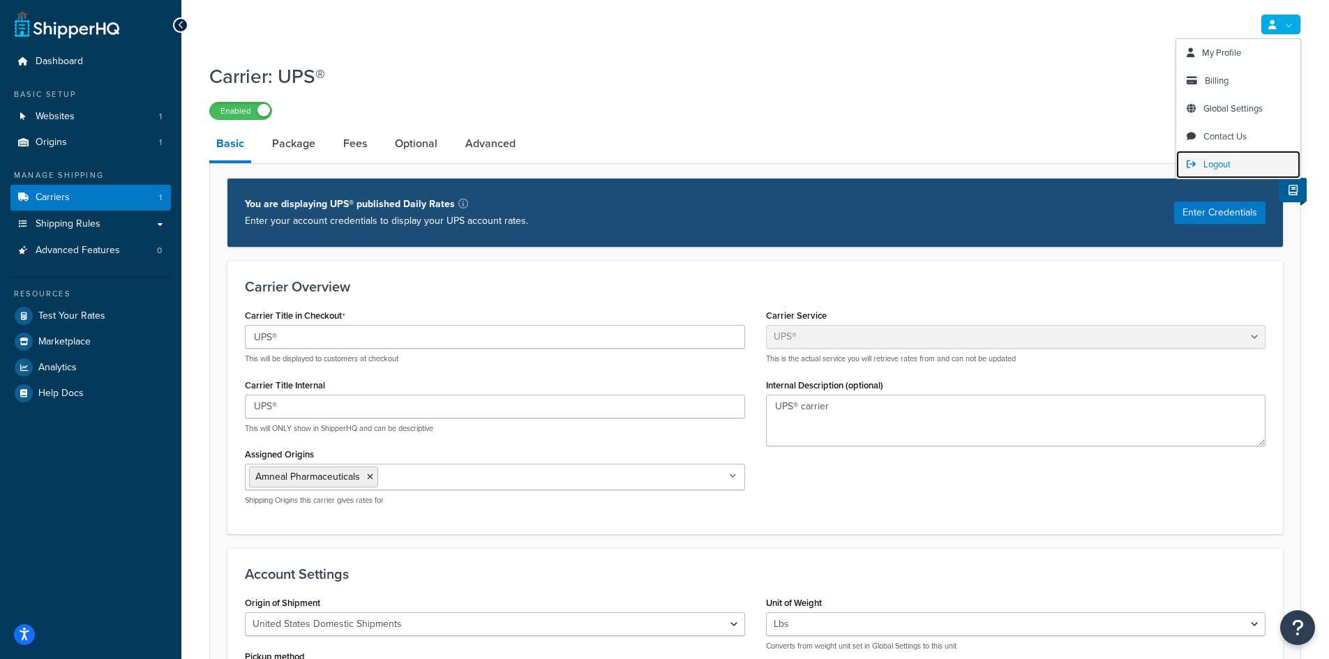
click at [1216, 158] on span "Logout" at bounding box center [1216, 164] width 27 height 13
